Goal: Find specific page/section: Find specific page/section

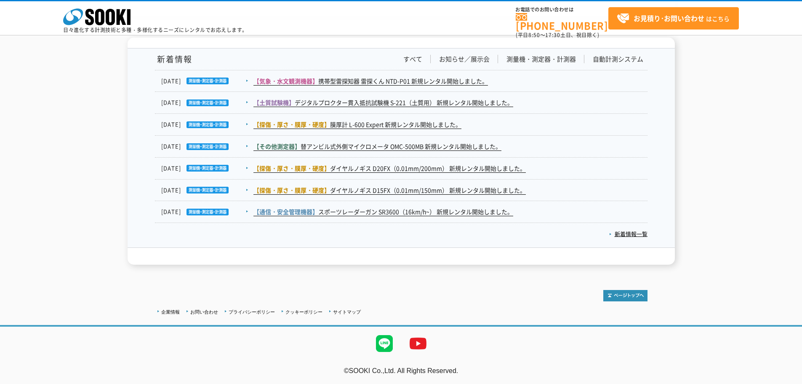
scroll to position [2906, 0]
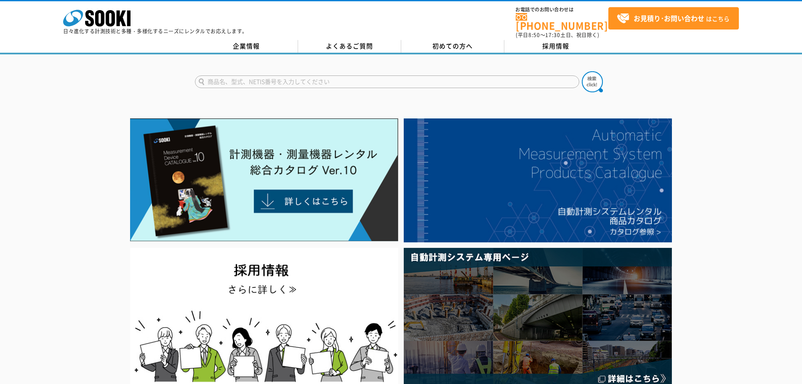
click at [268, 79] on input "text" at bounding box center [387, 81] width 385 height 13
type input "c"
type input "商品名、型式、NETIS番号を入力してください"
click at [40, 142] on div at bounding box center [401, 252] width 802 height 274
